Goal: Navigation & Orientation: Find specific page/section

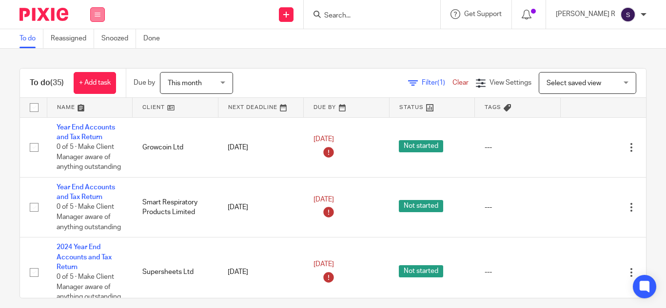
click at [104, 17] on button at bounding box center [97, 14] width 15 height 15
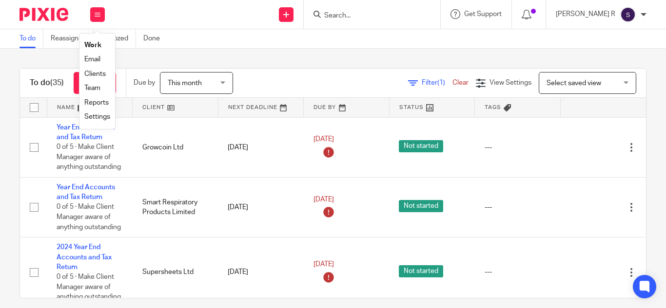
click at [100, 74] on link "Clients" at bounding box center [94, 74] width 21 height 7
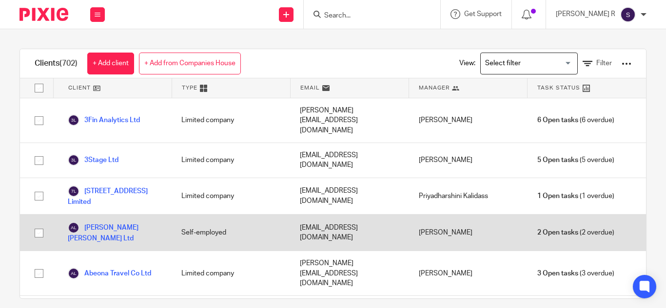
click at [444, 223] on div "[PERSON_NAME]" at bounding box center [468, 233] width 118 height 36
